Goal: Transaction & Acquisition: Purchase product/service

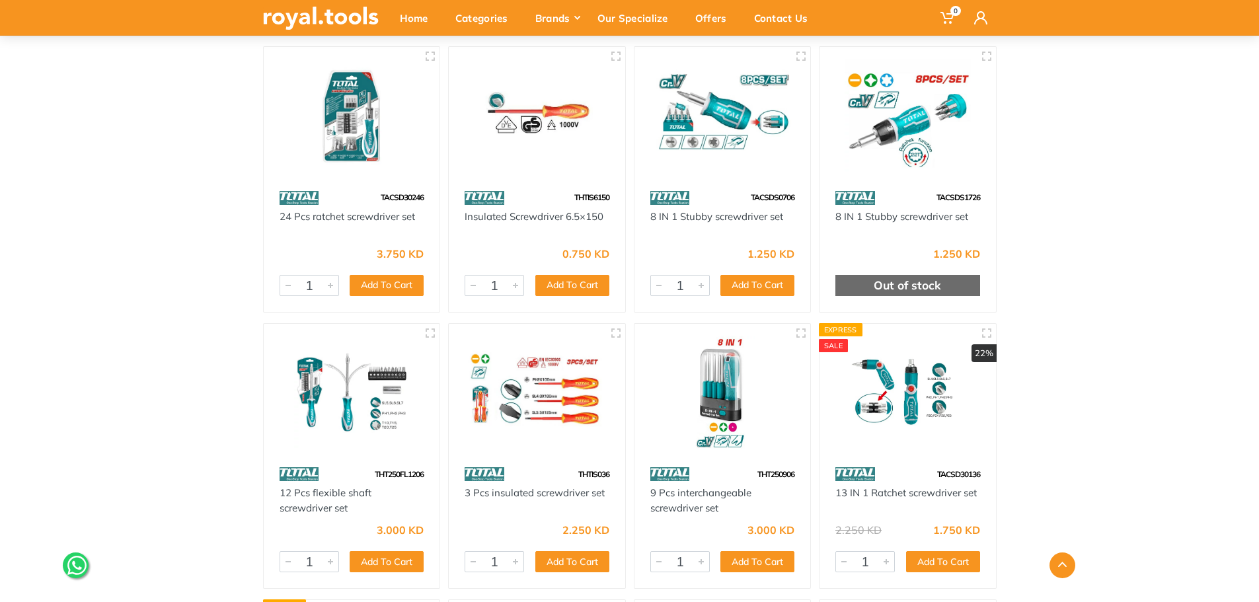
scroll to position [992, 0]
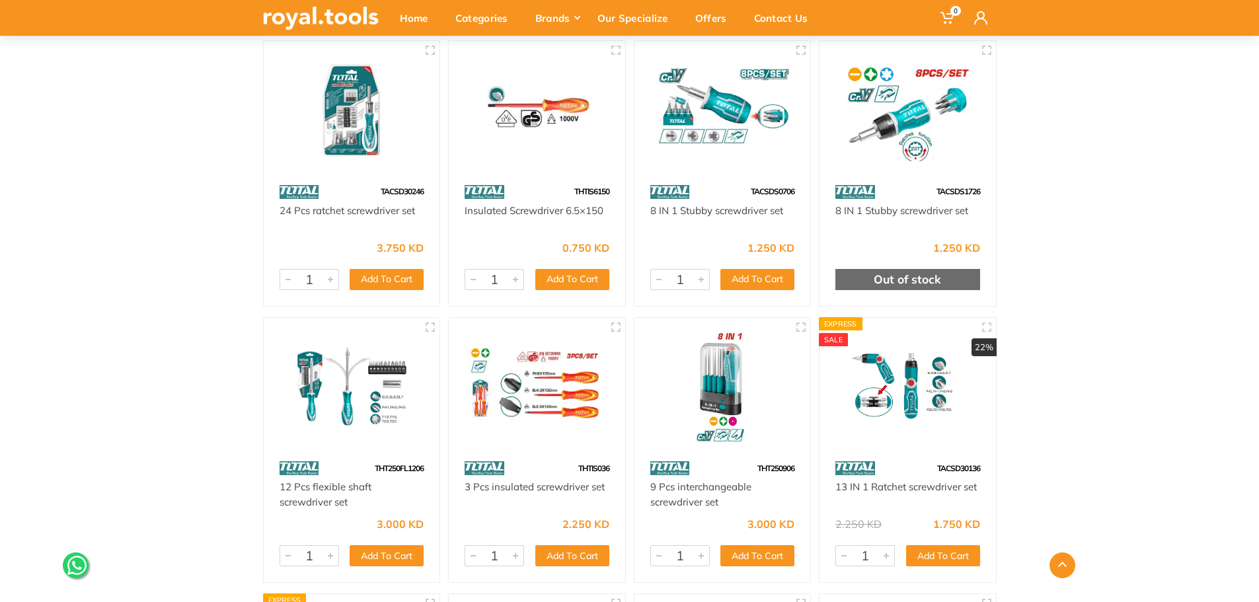
click at [759, 386] on img at bounding box center [723, 387] width 153 height 114
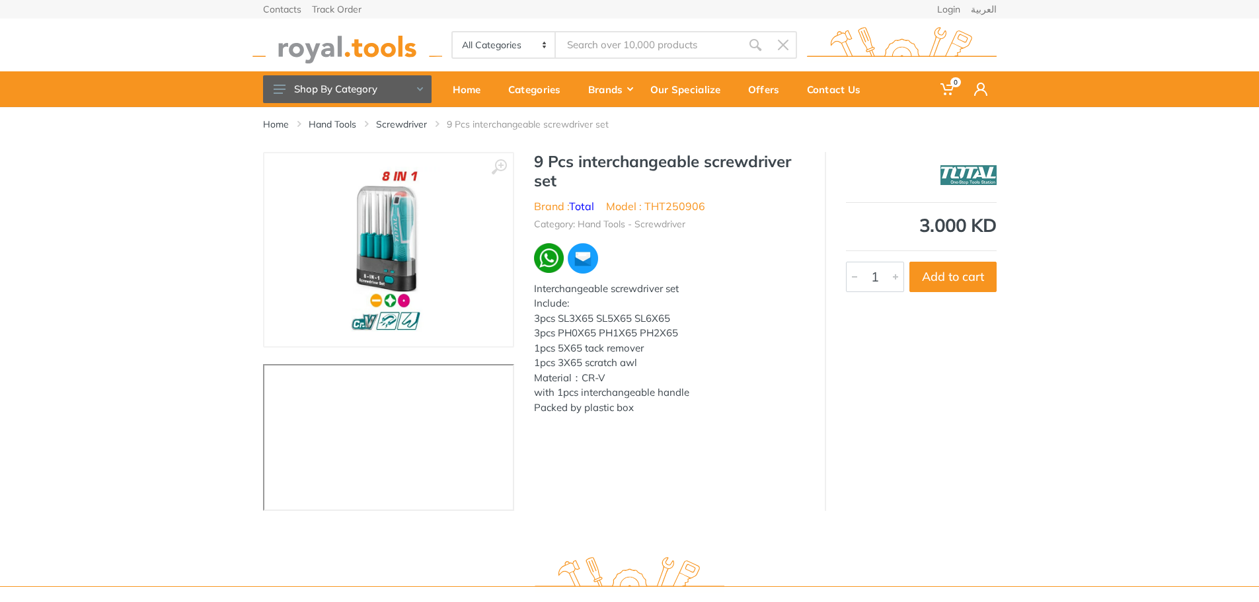
click at [387, 227] on img at bounding box center [388, 250] width 103 height 167
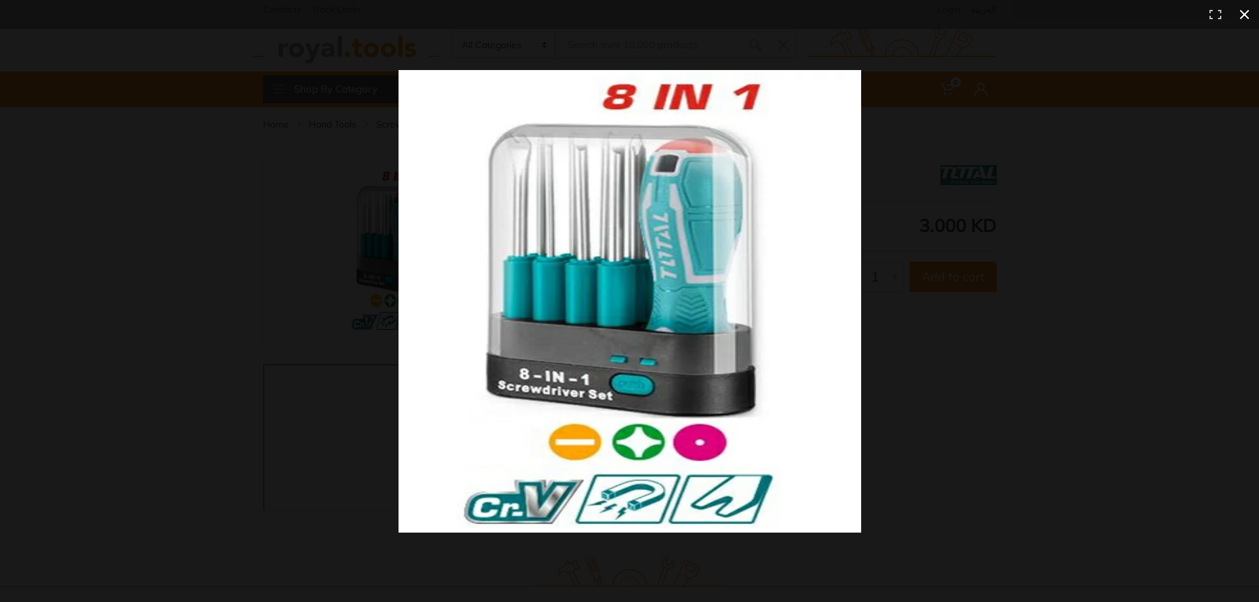
click at [1251, 10] on button at bounding box center [1244, 14] width 29 height 29
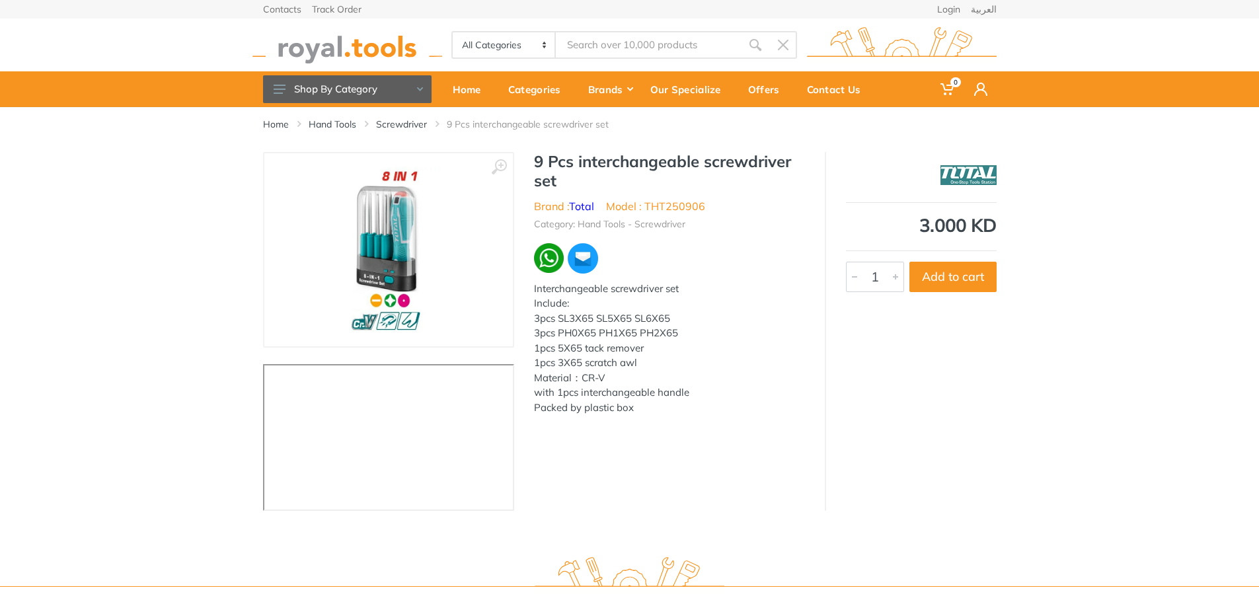
click at [933, 222] on div "3.000 KD" at bounding box center [921, 225] width 151 height 19
drag, startPoint x: 493, startPoint y: -7, endPoint x: 534, endPoint y: -38, distance: 51.4
click at [534, 0] on html "0" at bounding box center [629, 301] width 1259 height 602
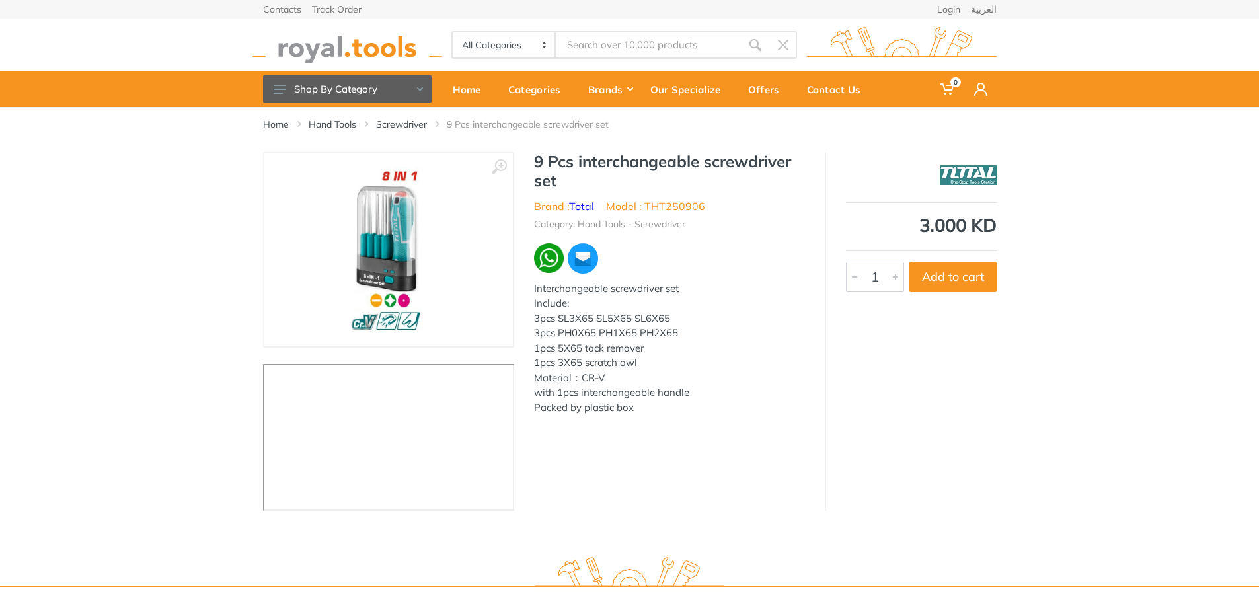
click at [416, 208] on img at bounding box center [388, 250] width 103 height 167
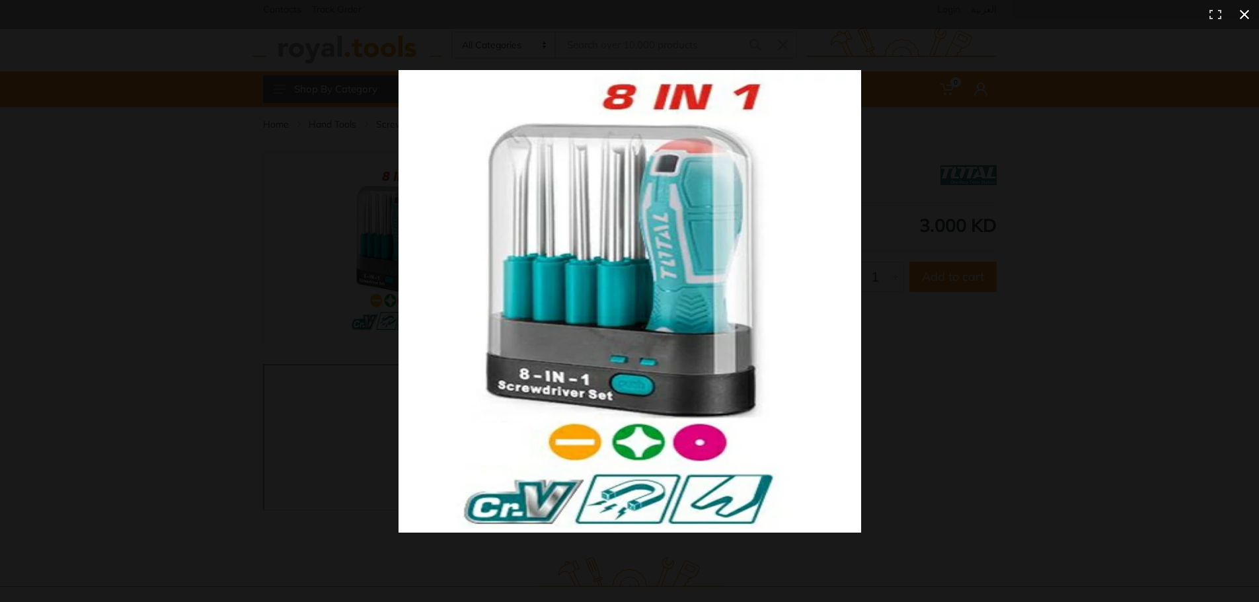
click at [1246, 20] on button at bounding box center [1244, 14] width 29 height 29
